Goal: Navigation & Orientation: Find specific page/section

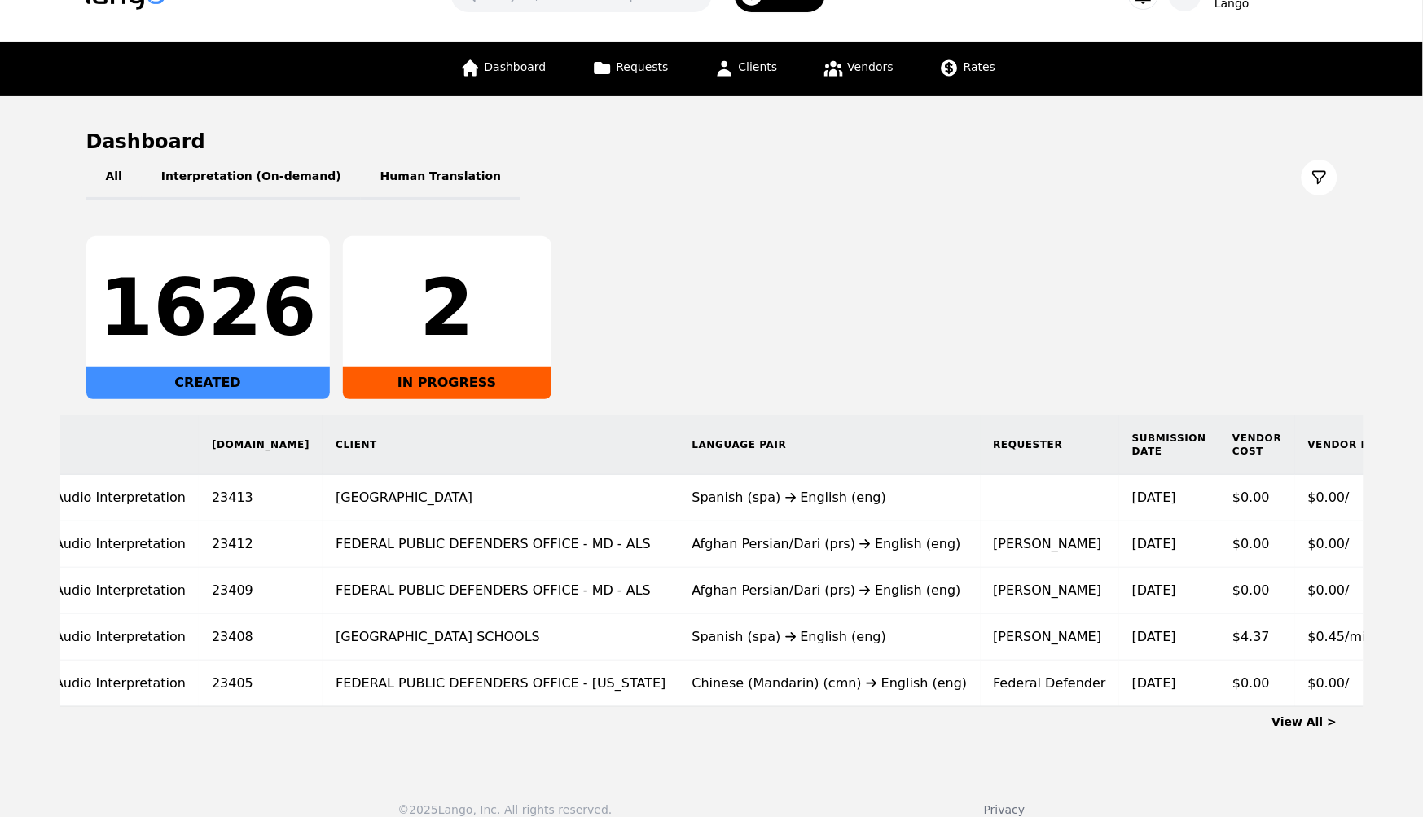
scroll to position [70, 0]
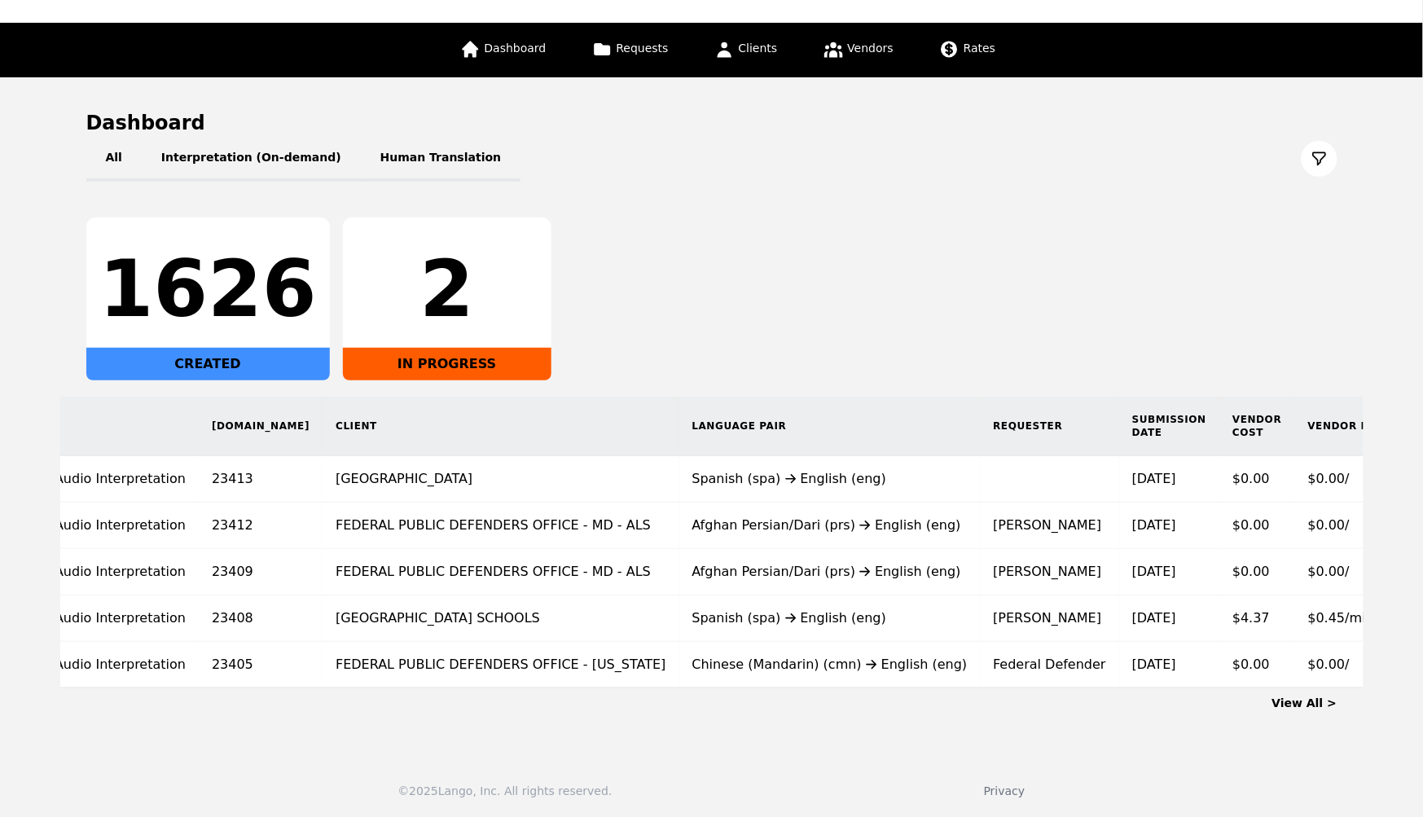
click at [1307, 702] on link "View All >" at bounding box center [1304, 702] width 65 height 13
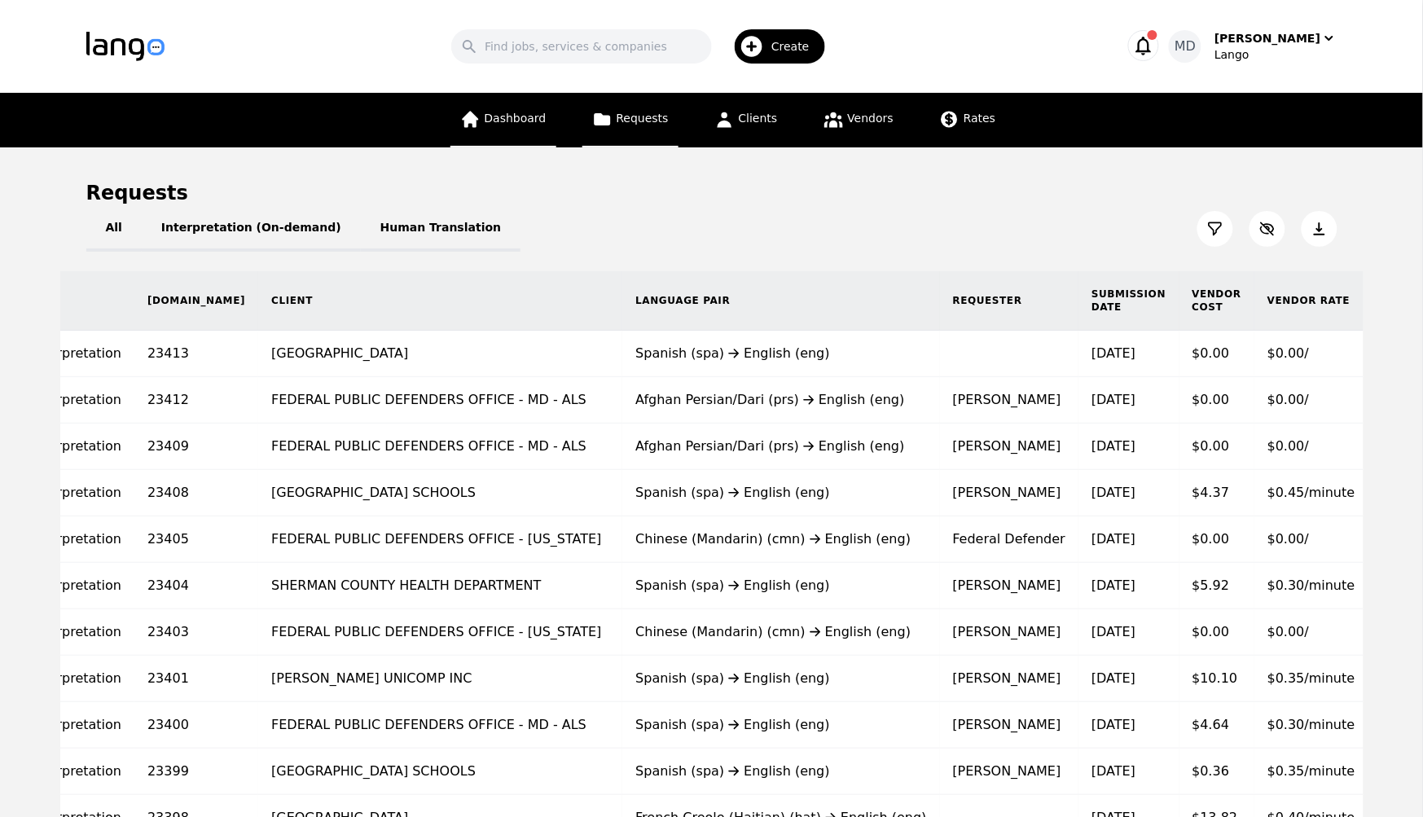
click at [512, 122] on span "Dashboard" at bounding box center [516, 118] width 62 height 13
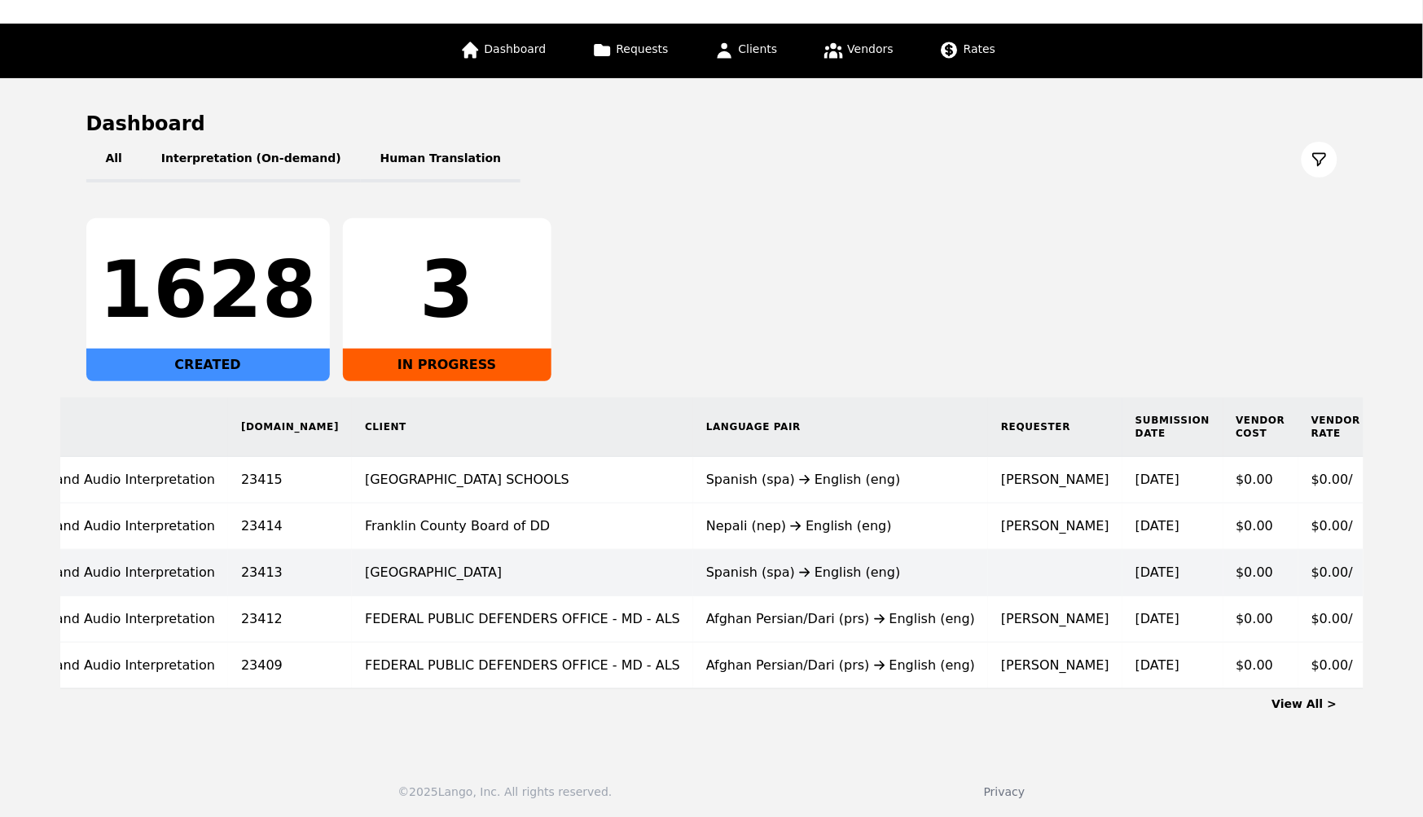
scroll to position [0, 77]
